Goal: Check status: Check status

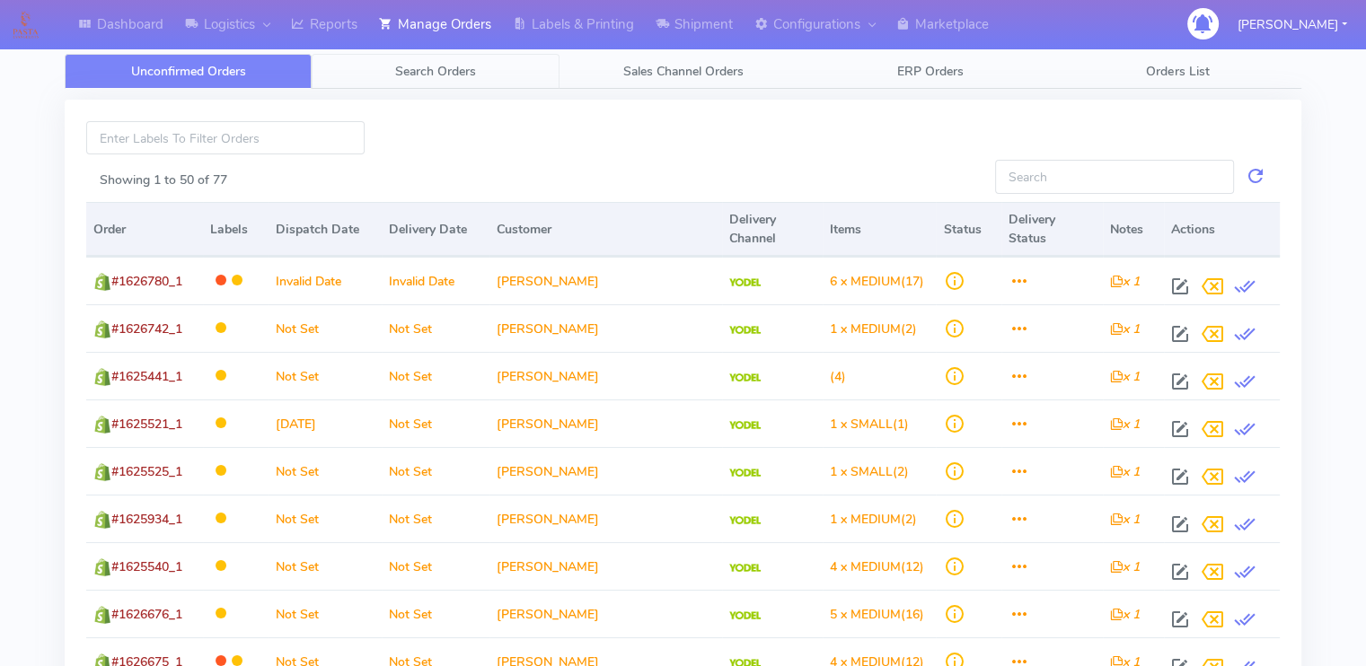
click at [389, 64] on link "Search Orders" at bounding box center [435, 71] width 247 height 35
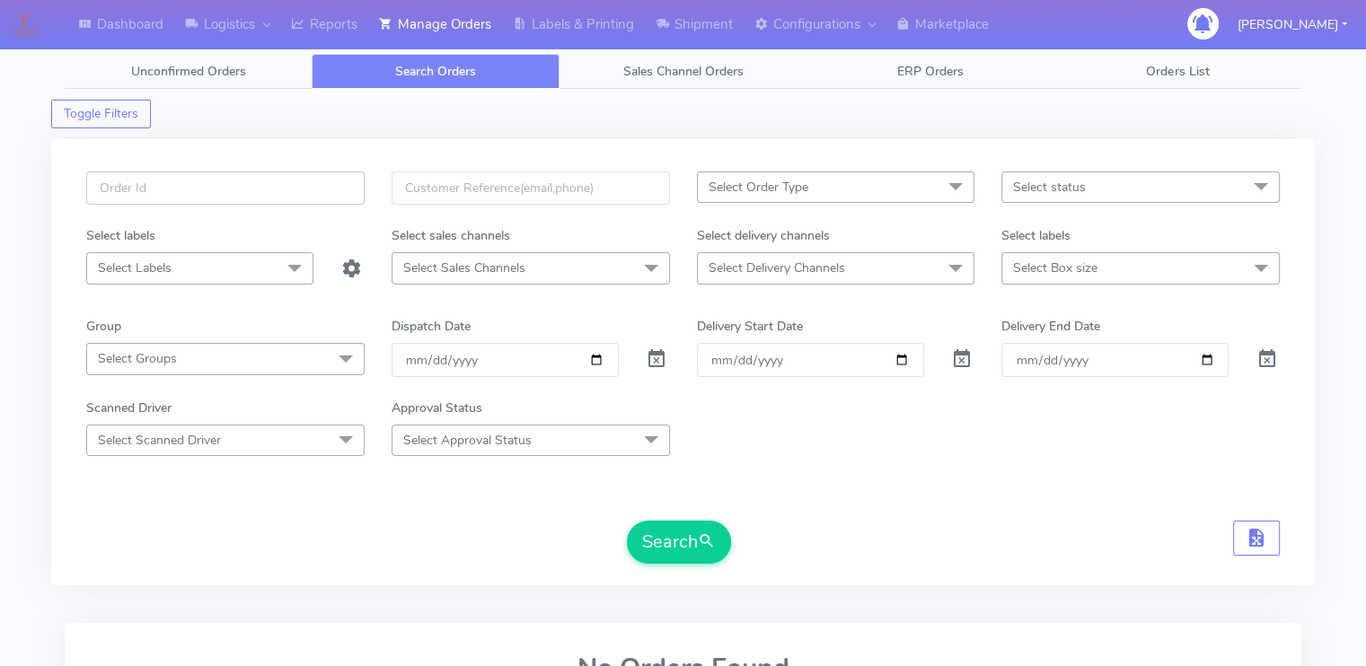
click at [212, 175] on input "text" at bounding box center [225, 187] width 278 height 33
paste input "1628934"
type input "1628934"
click at [661, 363] on span at bounding box center [657, 363] width 22 height 17
click at [704, 554] on button "Search" at bounding box center [679, 542] width 104 height 43
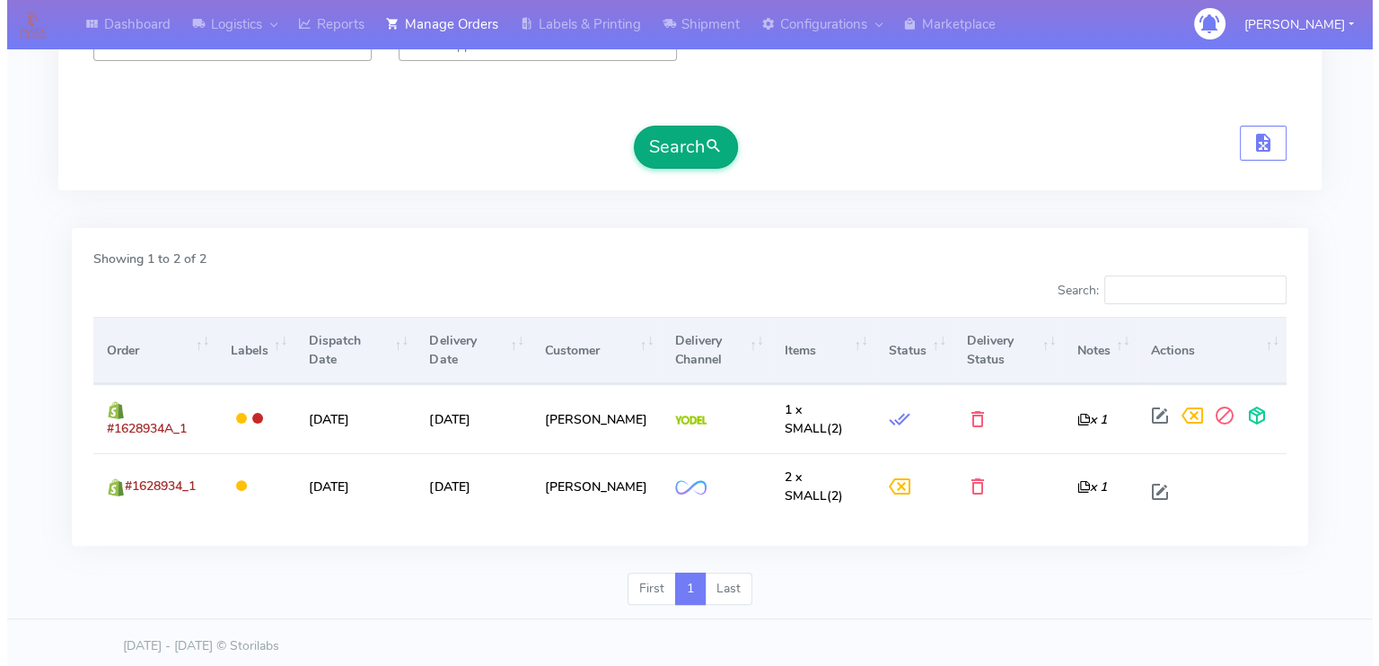
scroll to position [399, 0]
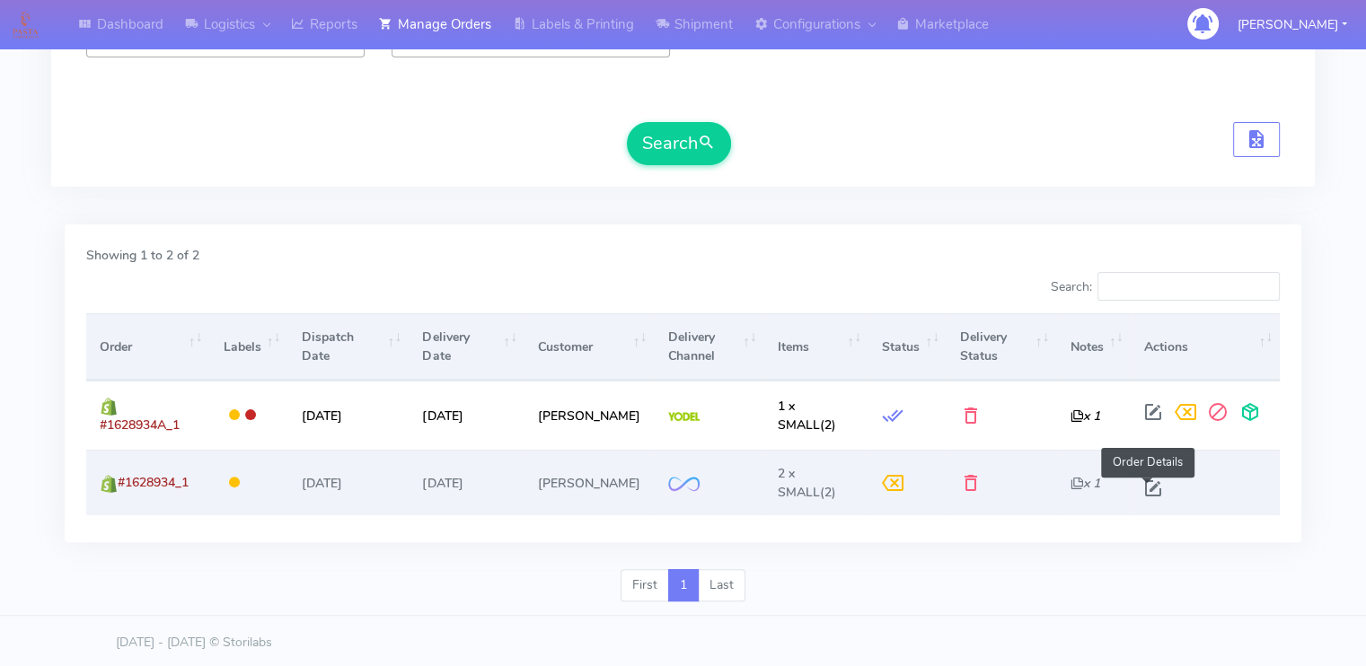
click at [1146, 488] on span at bounding box center [1153, 492] width 32 height 17
select select "2"
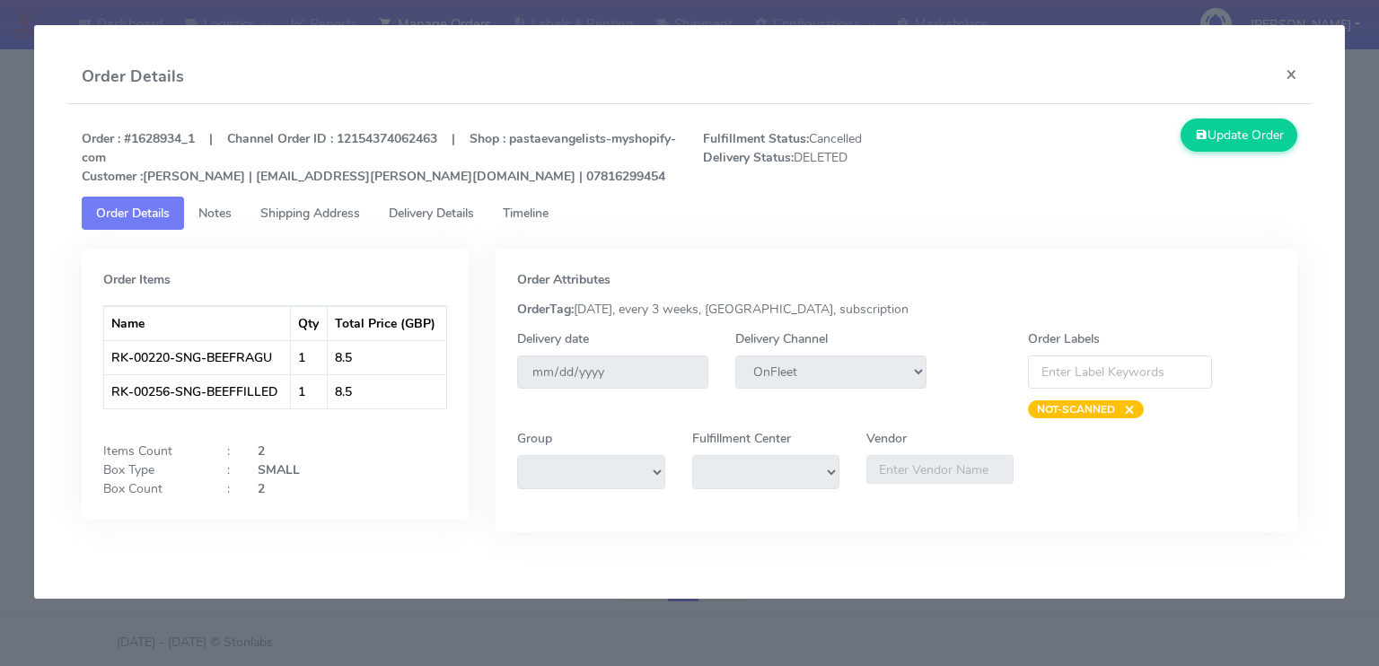
click at [532, 221] on span "Timeline" at bounding box center [526, 213] width 46 height 17
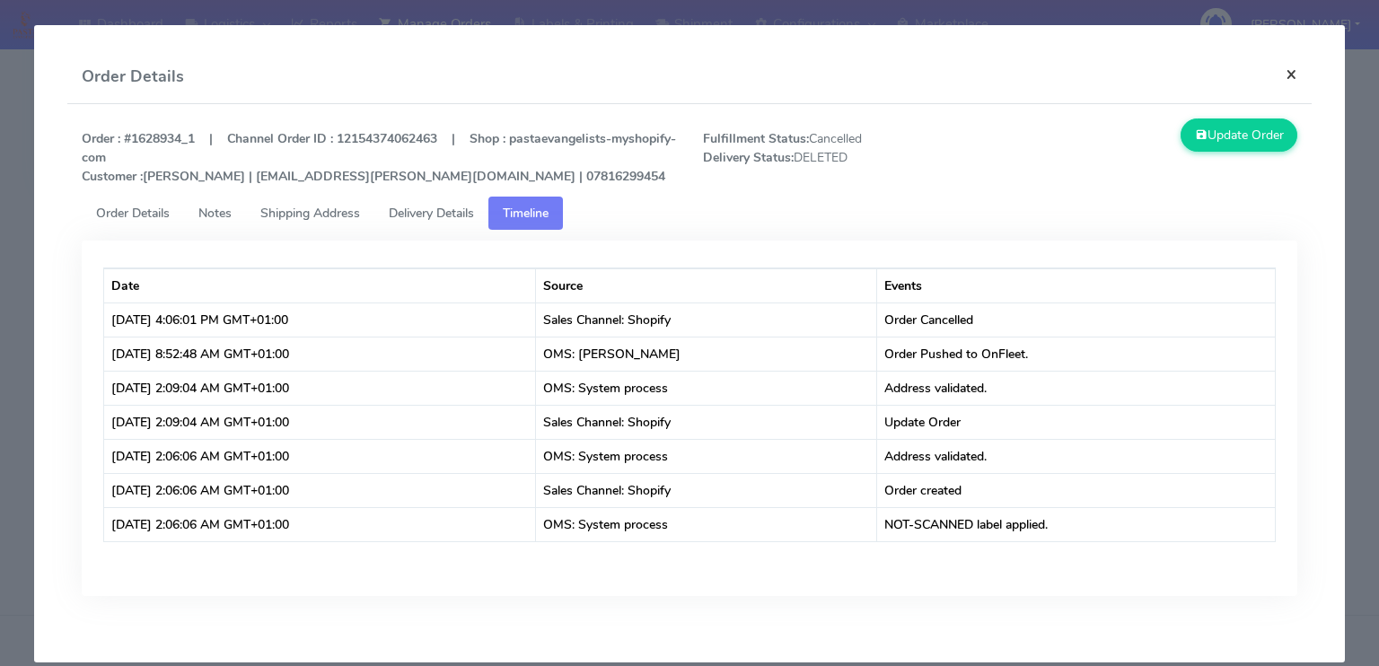
click at [1279, 75] on button "×" at bounding box center [1291, 74] width 40 height 48
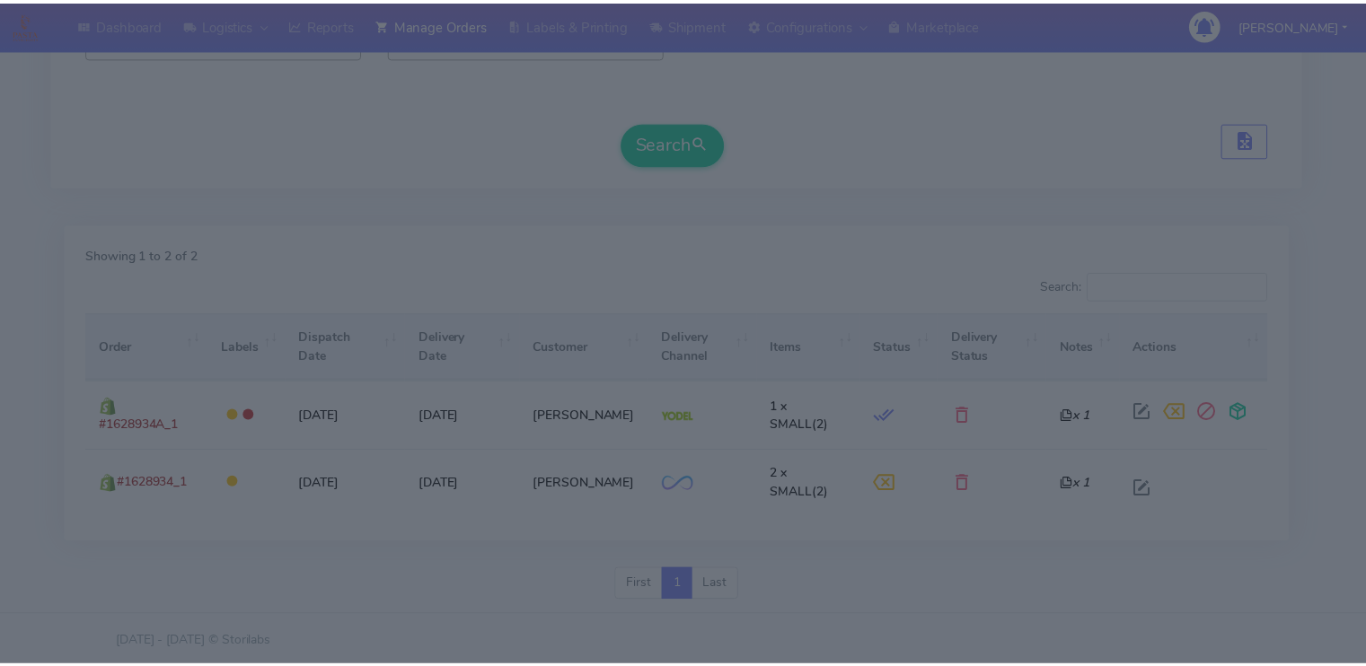
scroll to position [385, 0]
